Goal: Navigation & Orientation: Find specific page/section

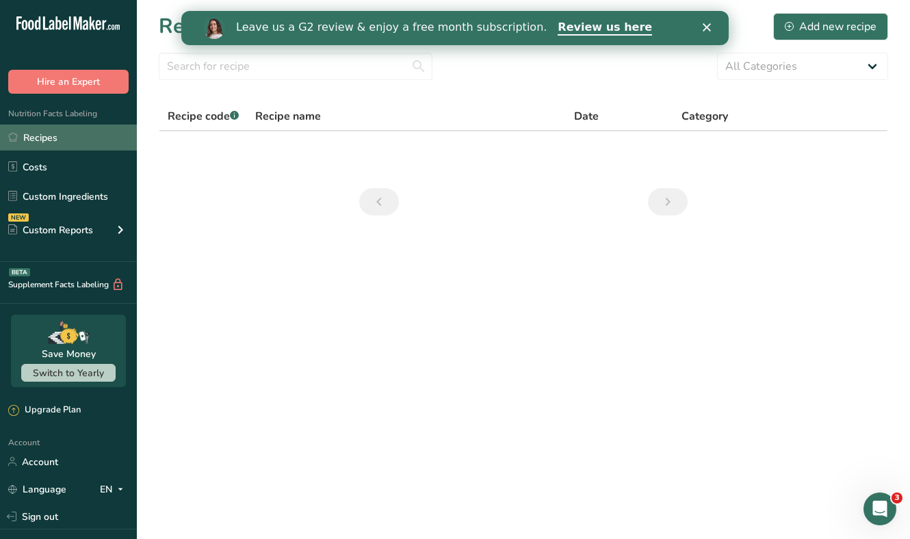
click at [53, 133] on link "Recipes" at bounding box center [68, 137] width 137 height 26
click at [60, 137] on link "Recipes" at bounding box center [68, 137] width 137 height 26
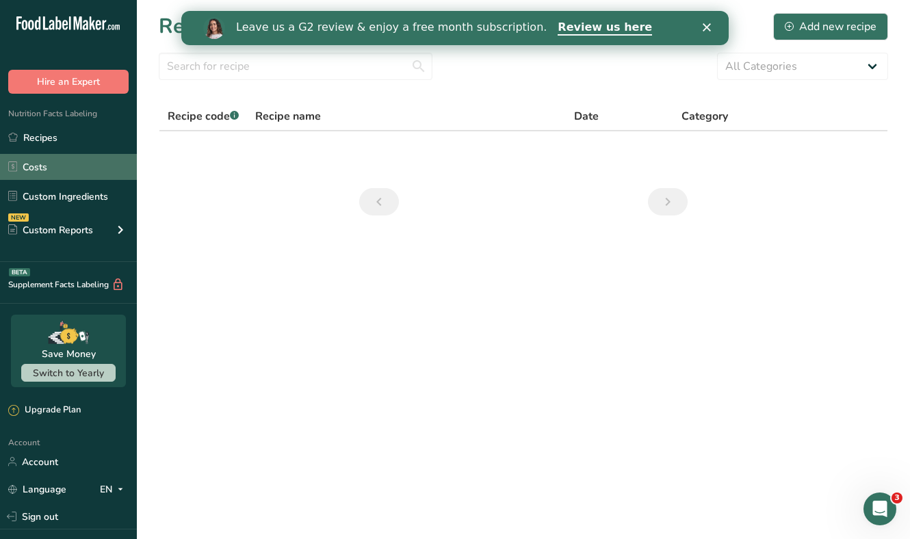
click at [49, 165] on link "Costs" at bounding box center [68, 167] width 137 height 26
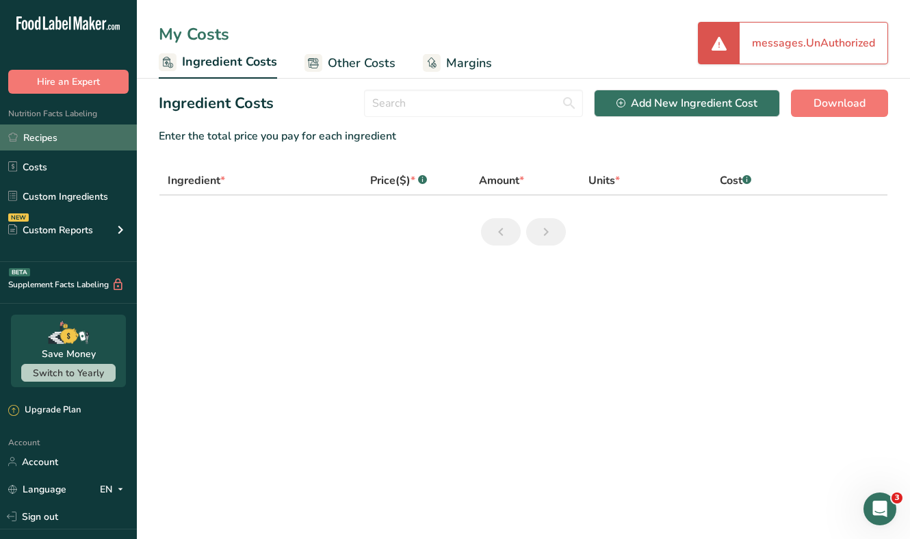
click at [51, 138] on link "Recipes" at bounding box center [68, 137] width 137 height 26
